Goal: Information Seeking & Learning: Learn about a topic

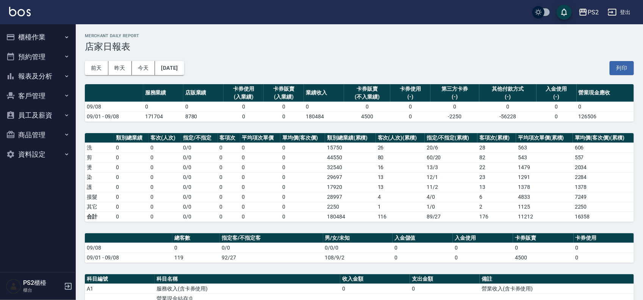
click at [43, 36] on button "櫃檯作業" at bounding box center [38, 37] width 70 height 20
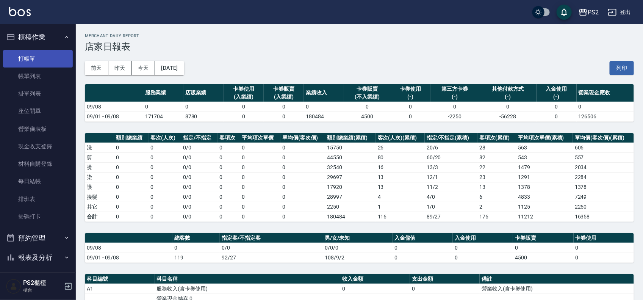
click at [46, 59] on link "打帳單" at bounding box center [38, 58] width 70 height 17
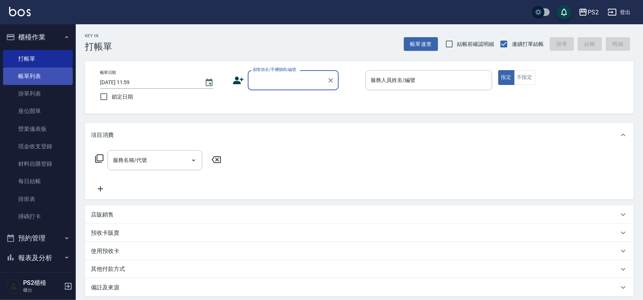
click at [33, 74] on link "帳單列表" at bounding box center [38, 75] width 70 height 17
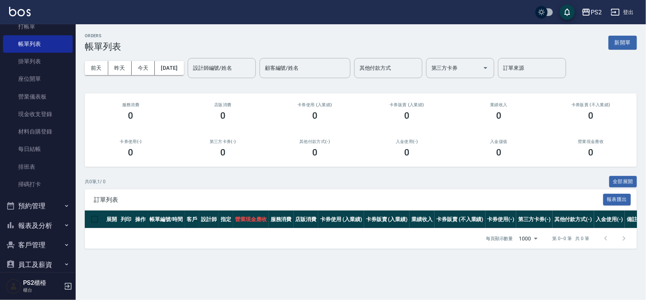
scroll to position [47, 0]
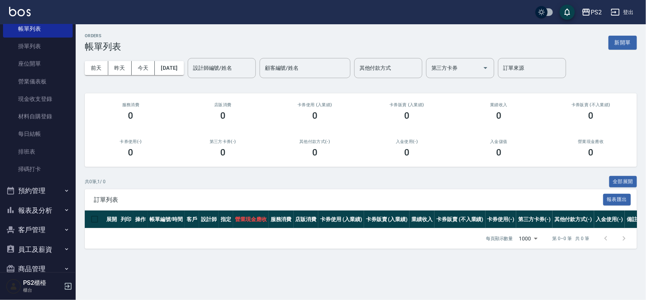
click at [31, 197] on button "預約管理" at bounding box center [38, 191] width 70 height 20
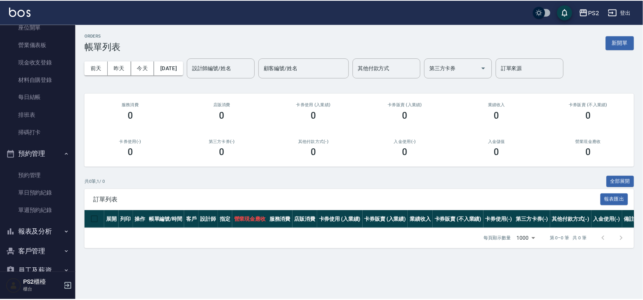
scroll to position [141, 0]
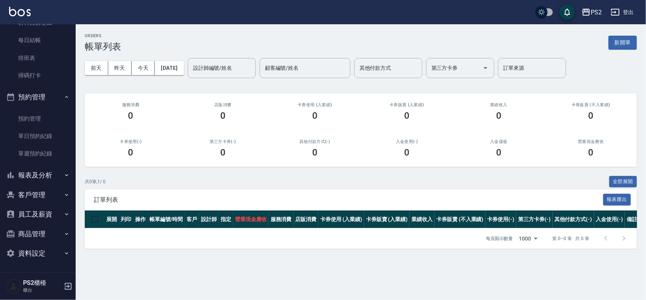
click at [25, 174] on button "報表及分析" at bounding box center [38, 175] width 70 height 20
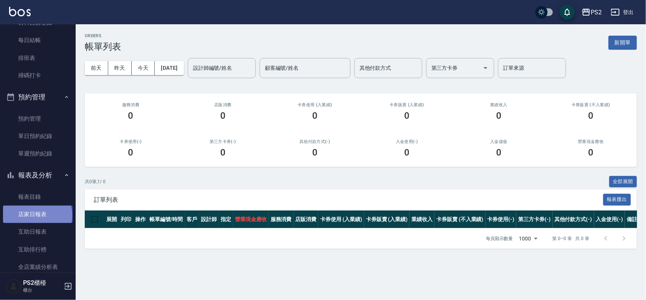
click at [37, 214] on link "店家日報表" at bounding box center [38, 213] width 70 height 17
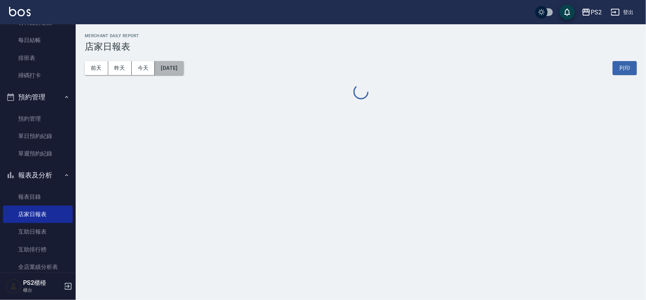
click at [184, 73] on button "[DATE]" at bounding box center [169, 68] width 29 height 14
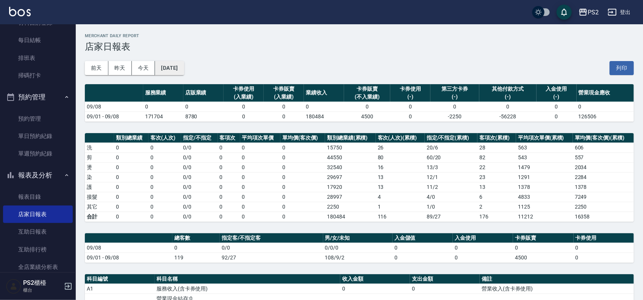
click at [184, 64] on button "[DATE]" at bounding box center [169, 68] width 29 height 14
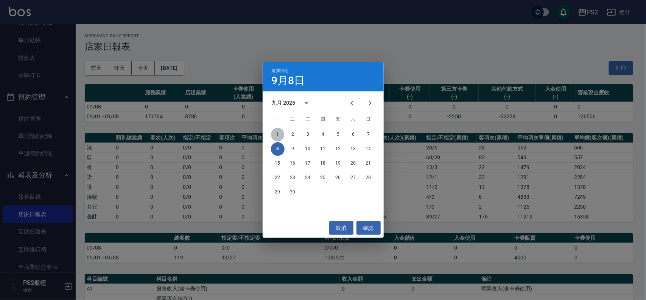
click at [278, 136] on button "1" at bounding box center [278, 135] width 14 height 14
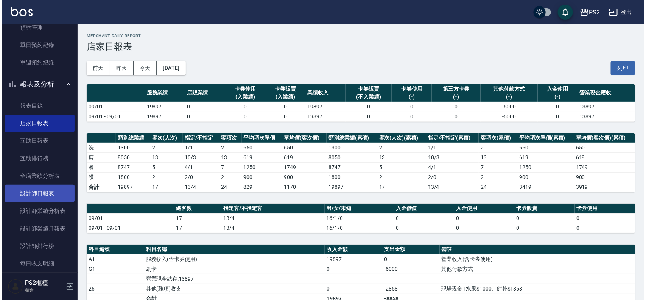
scroll to position [236, 0]
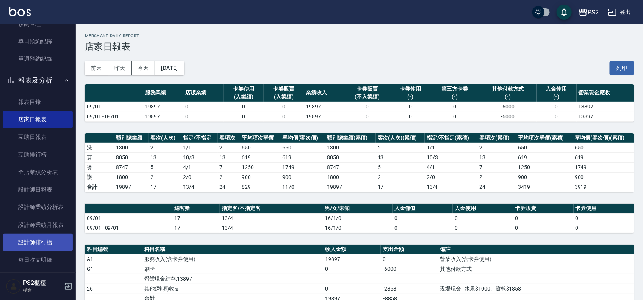
click at [50, 241] on link "設計師排行榜" at bounding box center [38, 241] width 70 height 17
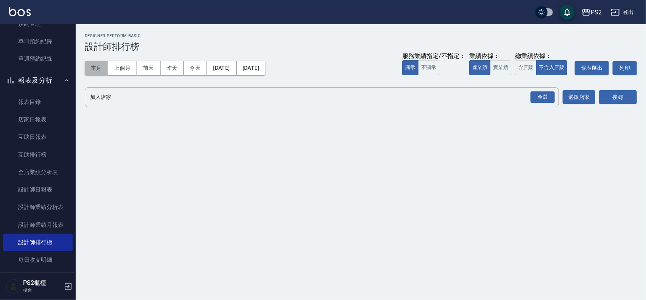
click at [94, 63] on button "本月" at bounding box center [96, 68] width 23 height 14
click at [499, 70] on button "實業績" at bounding box center [500, 67] width 21 height 15
click at [541, 98] on div "全選" at bounding box center [543, 97] width 24 height 12
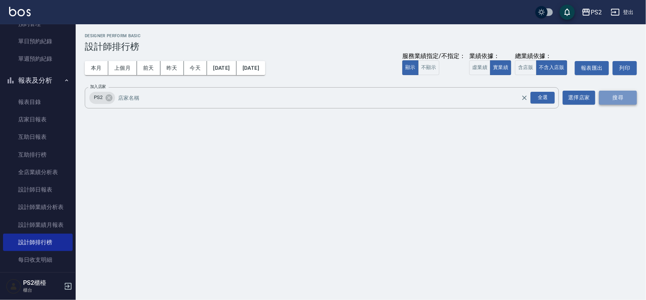
click at [620, 98] on button "搜尋" at bounding box center [618, 98] width 38 height 14
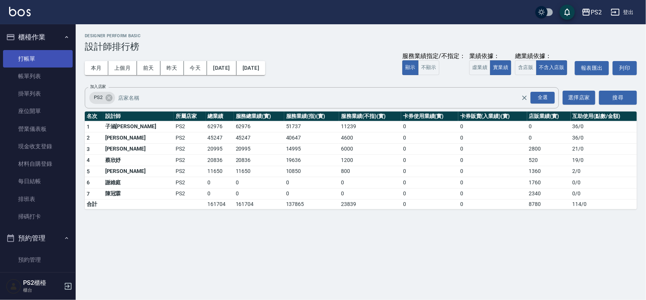
click at [25, 57] on link "打帳單" at bounding box center [38, 58] width 70 height 17
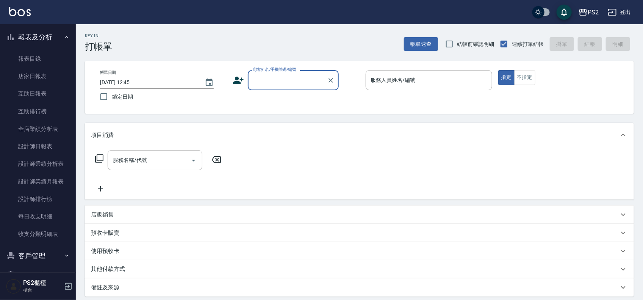
scroll to position [284, 0]
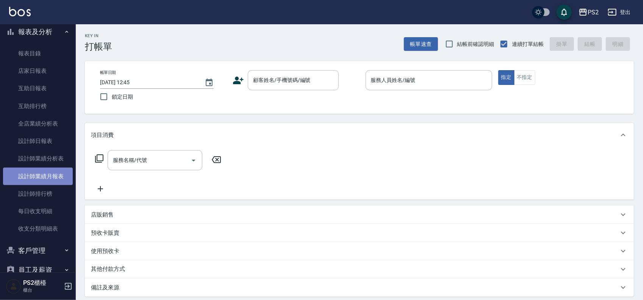
click at [48, 175] on link "設計師業績月報表" at bounding box center [38, 175] width 70 height 17
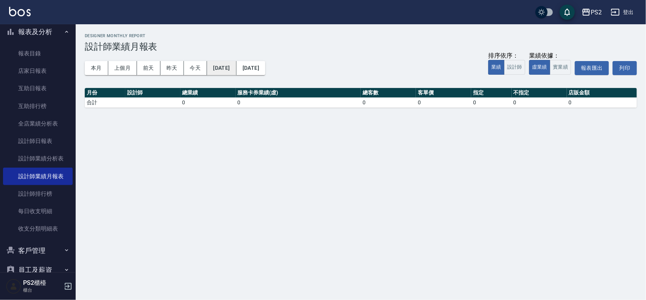
click at [228, 64] on button "[DATE]" at bounding box center [221, 68] width 29 height 14
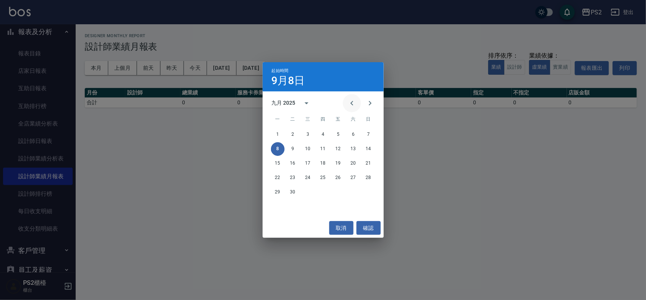
click at [356, 100] on icon "Previous month" at bounding box center [352, 102] width 9 height 9
click at [371, 134] on button "1" at bounding box center [369, 135] width 14 height 14
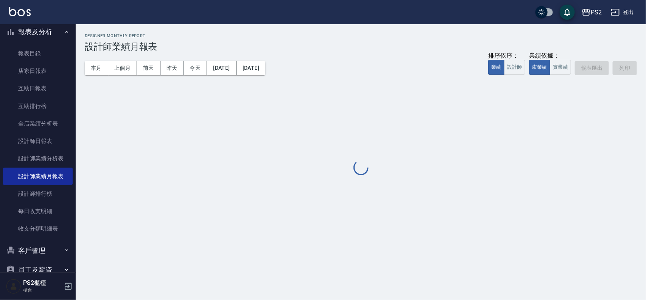
click at [281, 75] on div "本月 上個月 [DATE] [DATE] [DATE] [DATE] [DATE] 排序依序： 業績 設計師 業績依據： 虛業績 實業績 報表匯出 列印" at bounding box center [361, 68] width 552 height 32
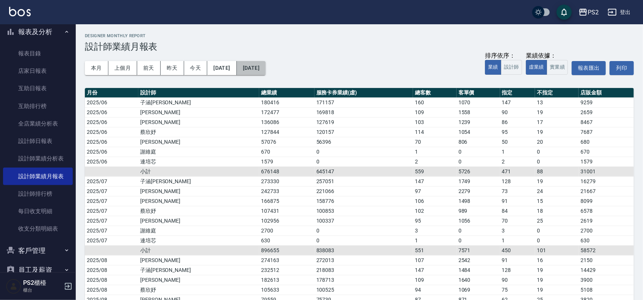
click at [265, 67] on button "[DATE]" at bounding box center [251, 68] width 29 height 14
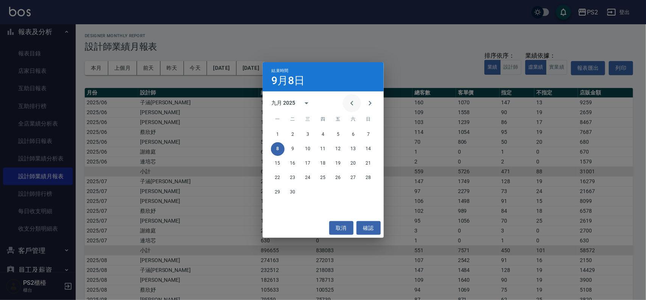
click at [350, 100] on icon "Previous month" at bounding box center [352, 102] width 9 height 9
click at [369, 190] on button "31" at bounding box center [369, 192] width 14 height 14
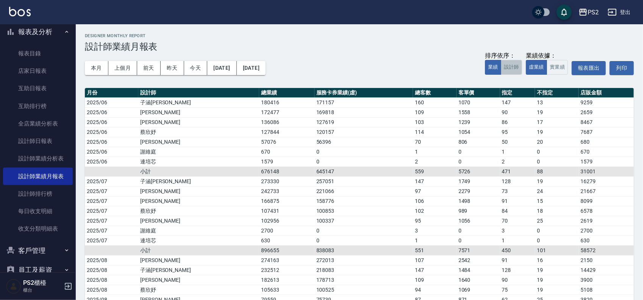
click at [510, 71] on button "設計師" at bounding box center [511, 67] width 21 height 15
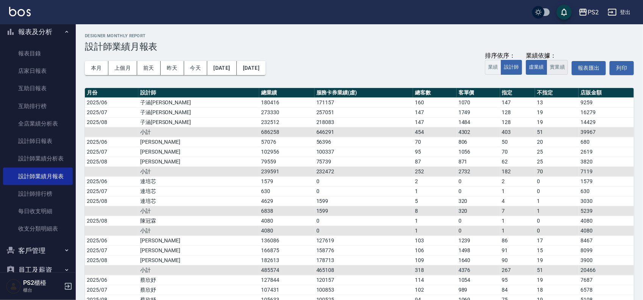
click at [557, 72] on button "實業績" at bounding box center [556, 67] width 21 height 15
click at [400, 49] on h3 "設計師業績月報表" at bounding box center [359, 46] width 549 height 11
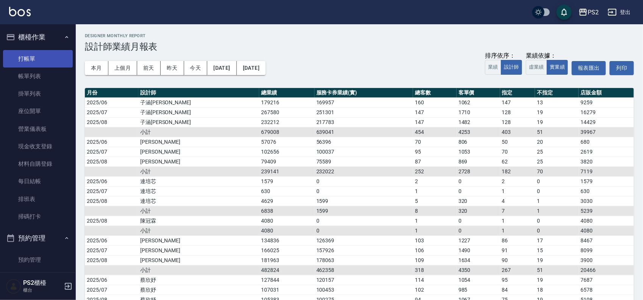
click at [41, 50] on link "打帳單" at bounding box center [38, 58] width 70 height 17
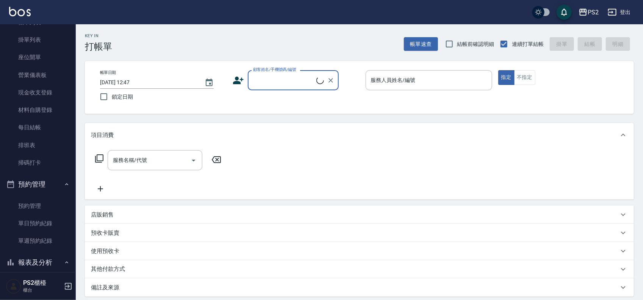
scroll to position [142, 0]
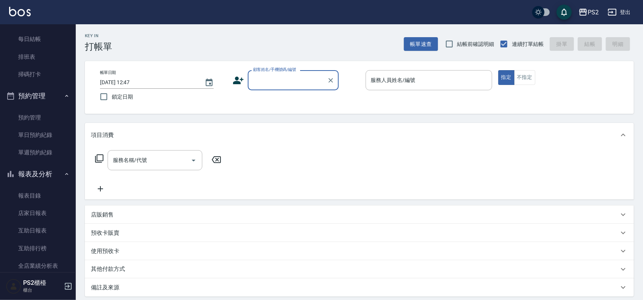
click at [52, 91] on button "預約管理" at bounding box center [38, 96] width 70 height 20
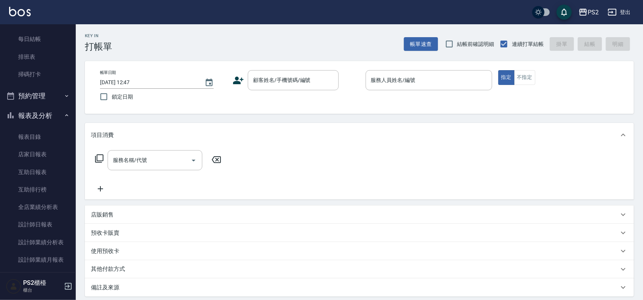
click at [53, 117] on button "報表及分析" at bounding box center [38, 116] width 70 height 20
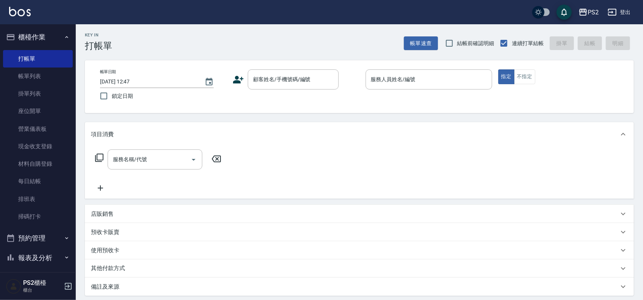
scroll to position [0, 0]
